Goal: Transaction & Acquisition: Purchase product/service

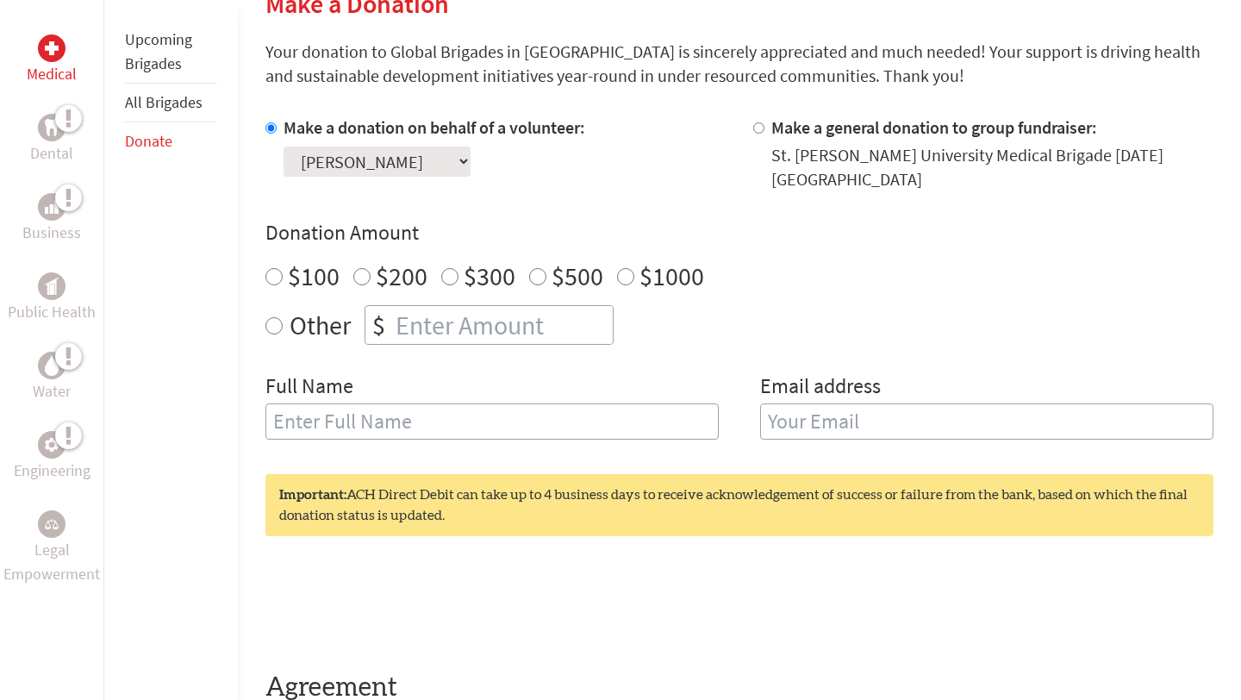
scroll to position [443, 0]
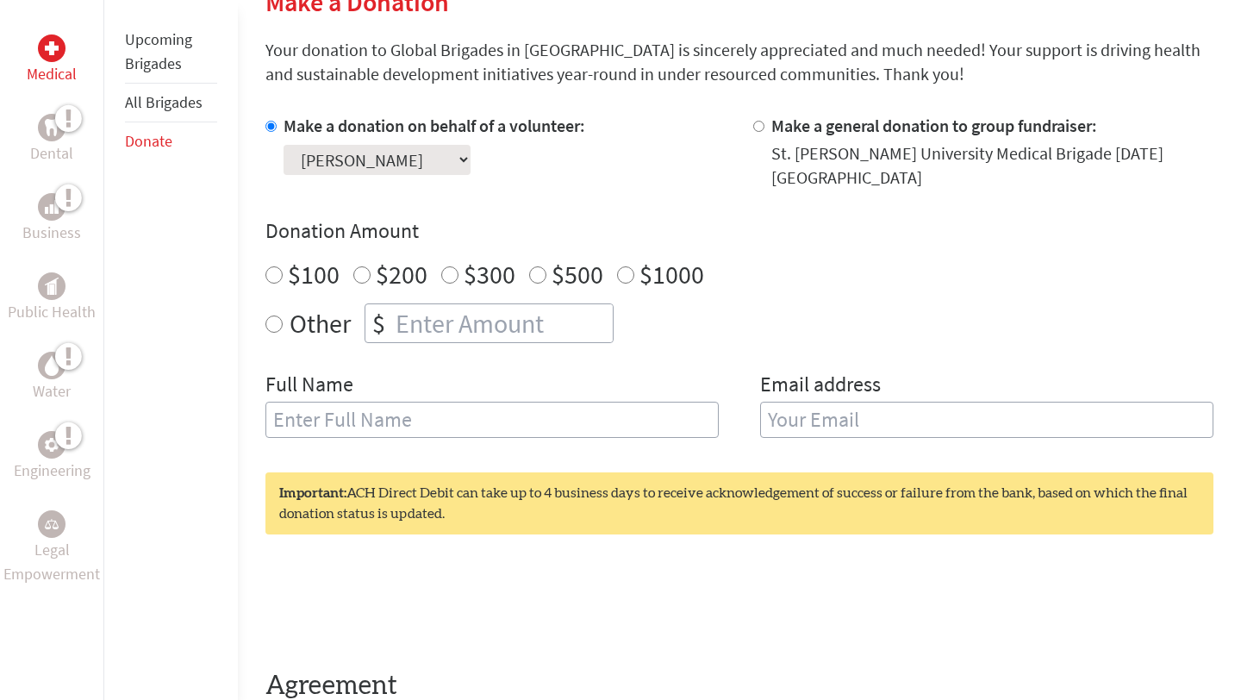
radio input "true"
click at [449, 327] on input "number" at bounding box center [502, 323] width 221 height 38
click at [432, 330] on input "264.00" at bounding box center [502, 323] width 221 height 38
type input "265.00"
click at [646, 321] on div "Other $ 265.00" at bounding box center [740, 323] width 948 height 40
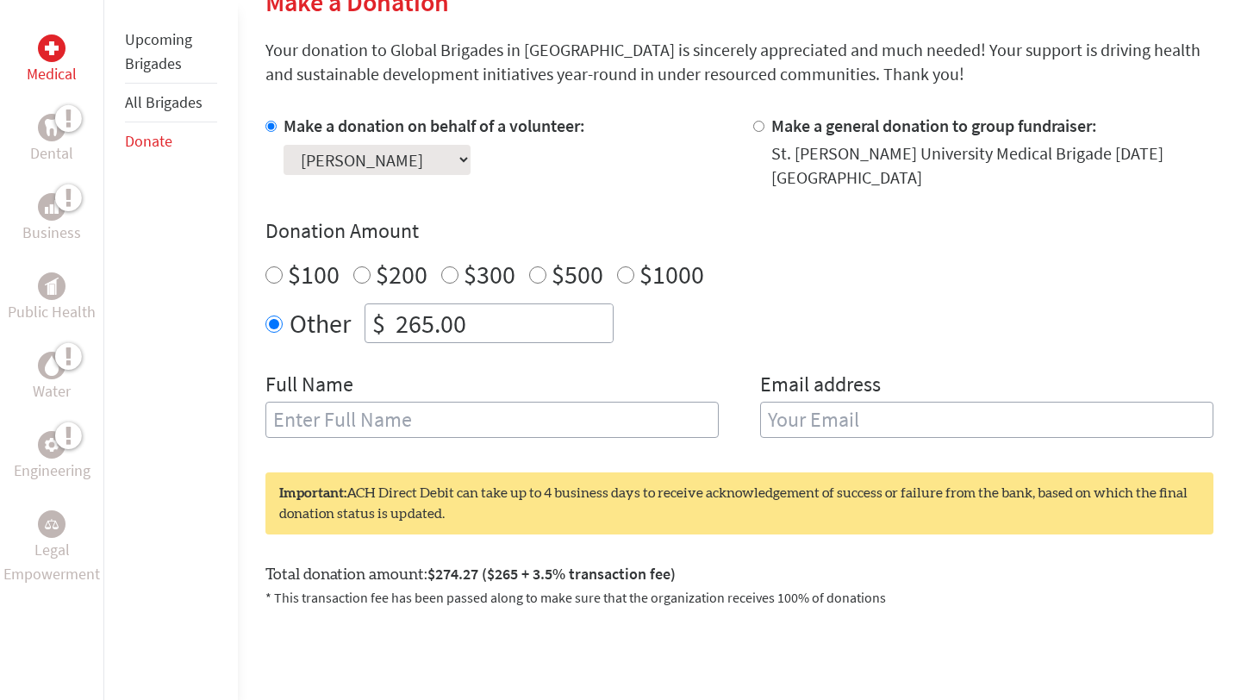
click at [554, 411] on input "text" at bounding box center [492, 420] width 453 height 36
type input "[PERSON_NAME]"
type input "[EMAIL_ADDRESS][DOMAIN_NAME]"
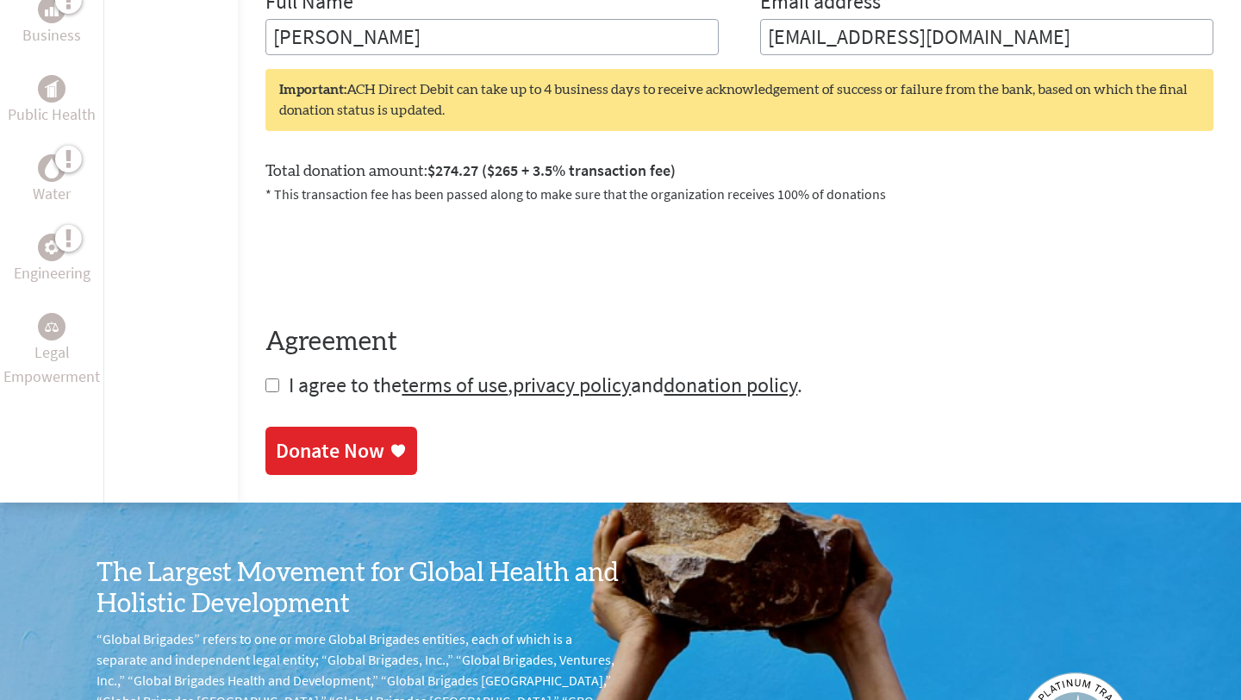
scroll to position [868, 0]
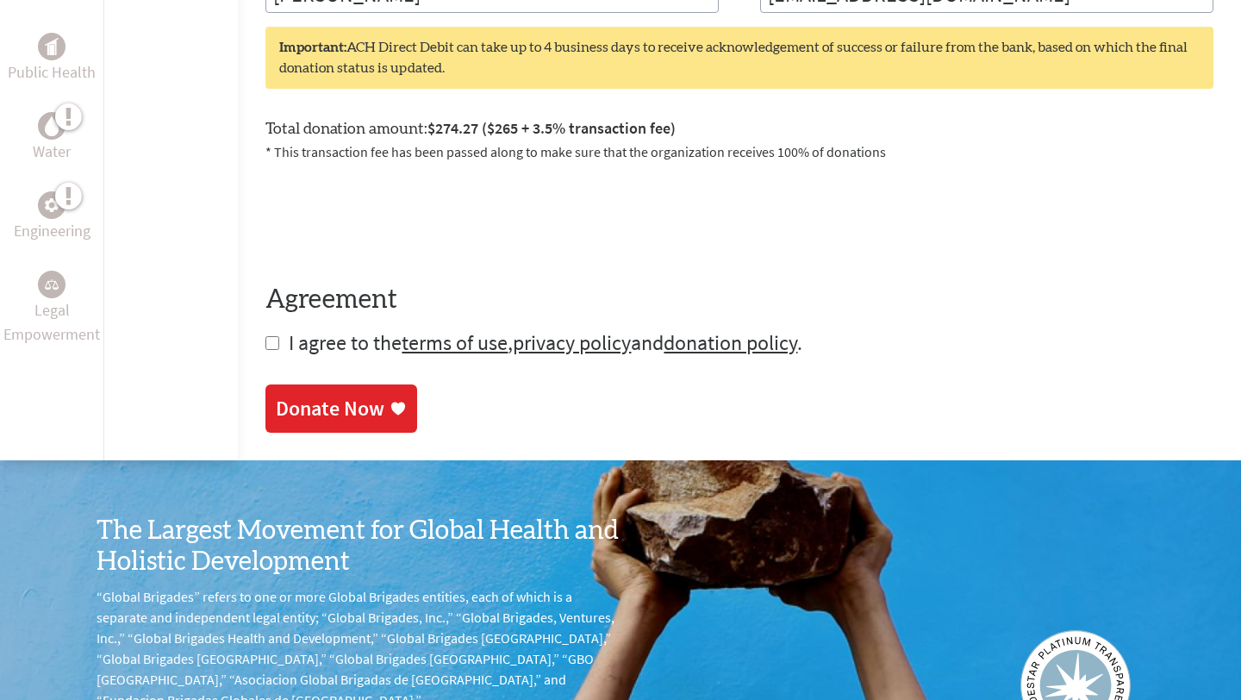
click at [272, 348] on input "checkbox" at bounding box center [273, 343] width 14 height 14
checkbox input "true"
click at [345, 412] on div "Donate Now" at bounding box center [330, 411] width 109 height 28
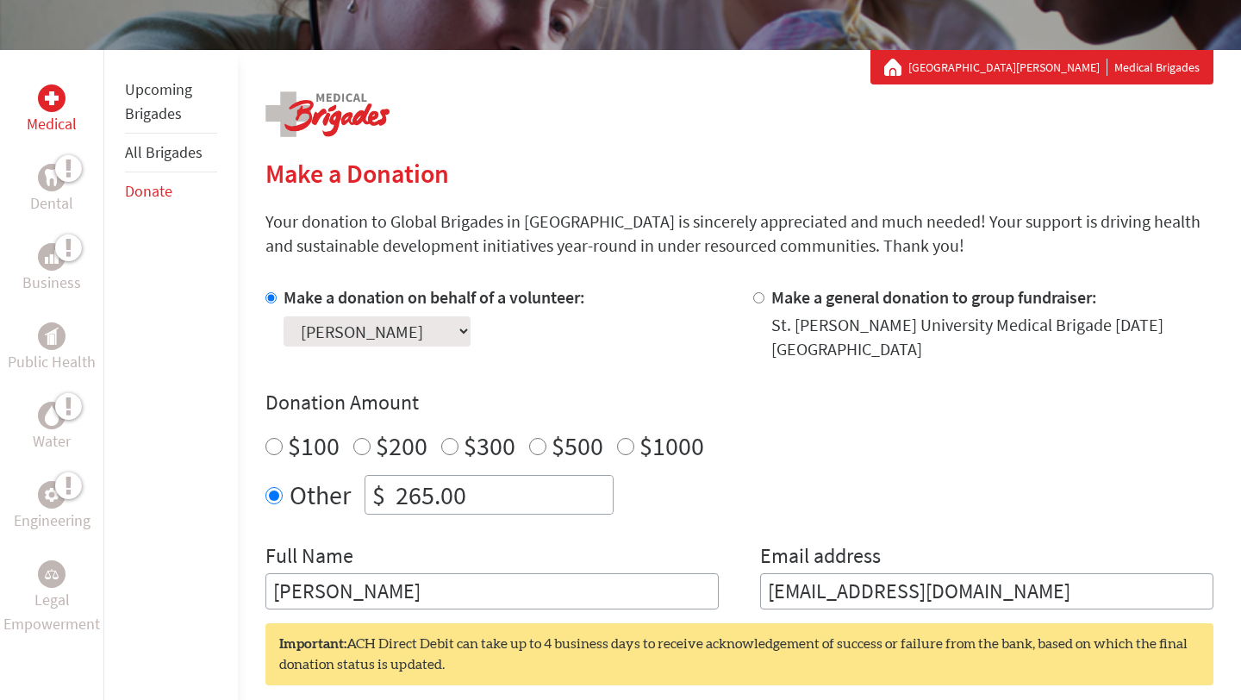
scroll to position [273, 0]
